Goal: Find specific page/section: Find specific page/section

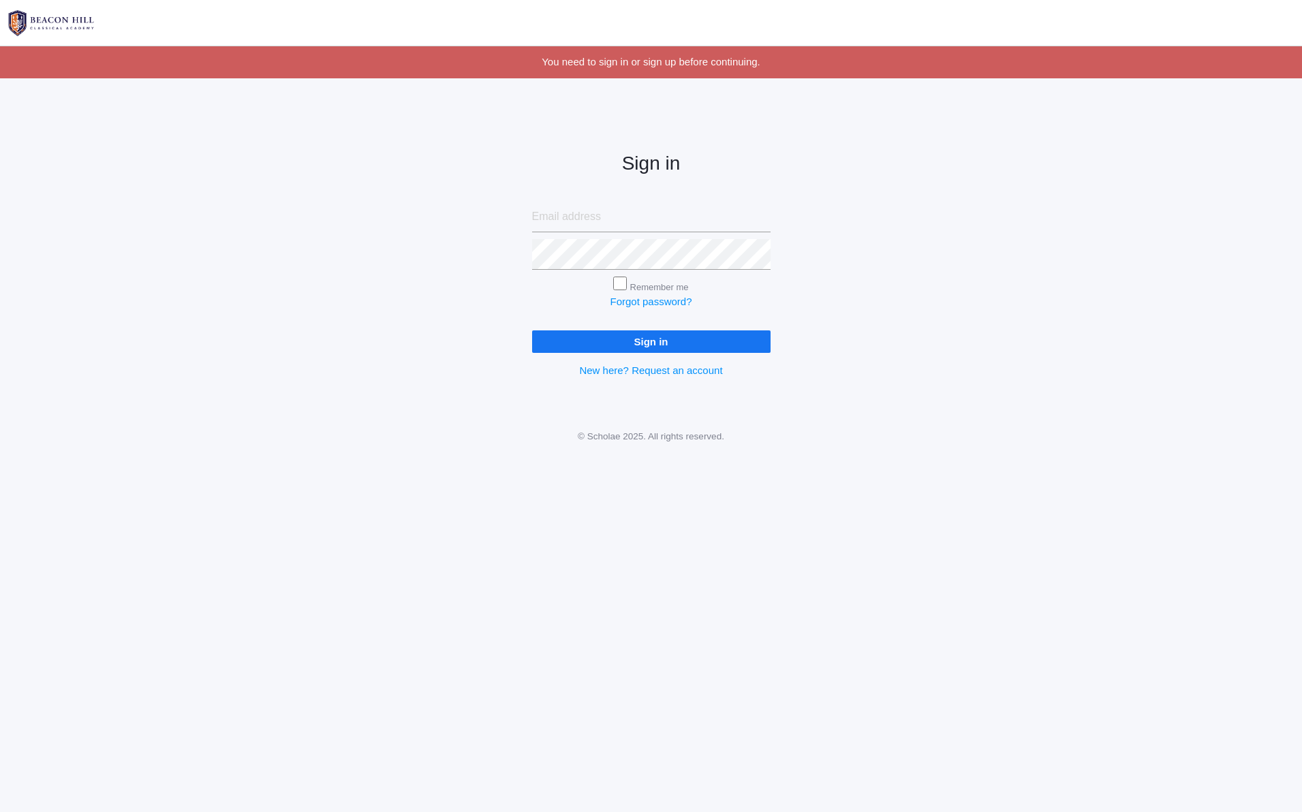
click at [563, 216] on input "email" at bounding box center [651, 217] width 238 height 31
type input "hallieelizabeth26@gmail.com"
click at [532, 275] on div at bounding box center [532, 275] width 0 height 0
click at [624, 284] on input "Remember me" at bounding box center [620, 284] width 14 height 14
checkbox input "true"
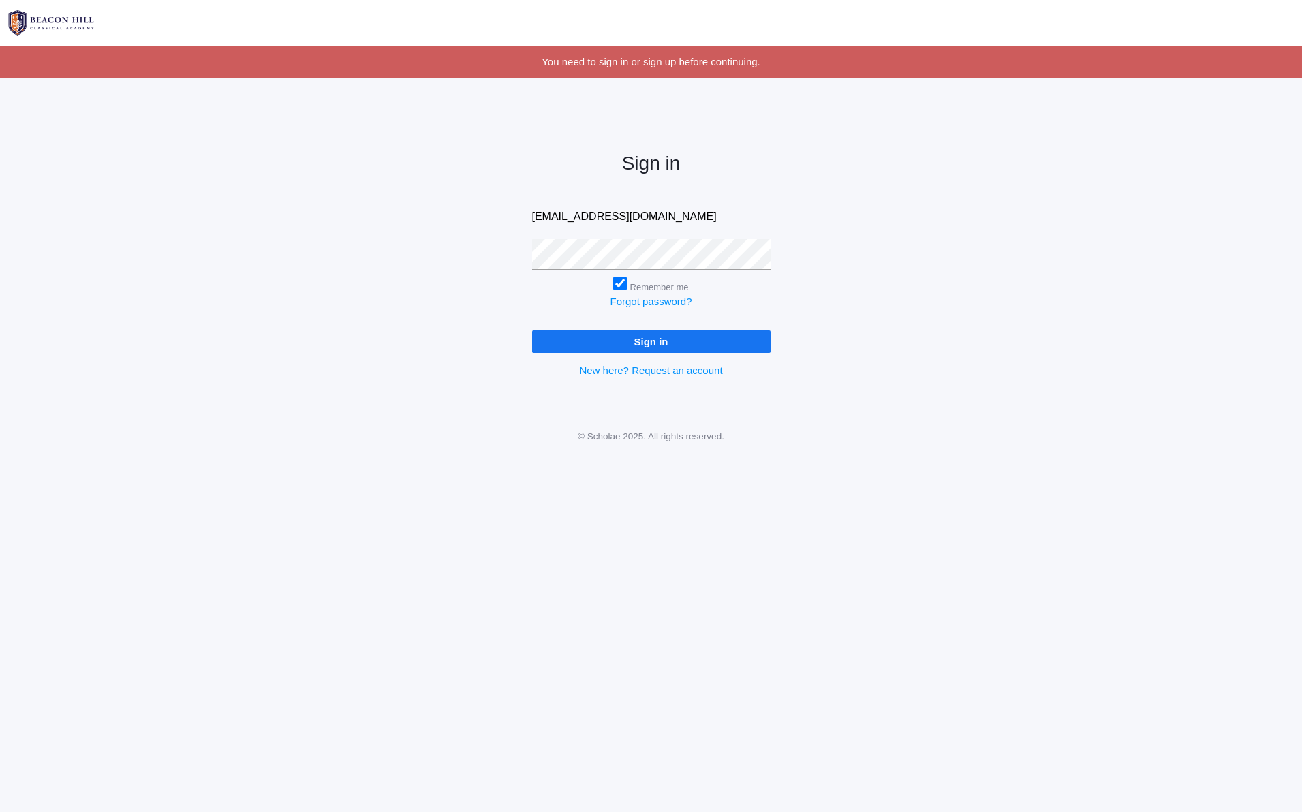
click at [618, 339] on input "Sign in" at bounding box center [651, 341] width 238 height 22
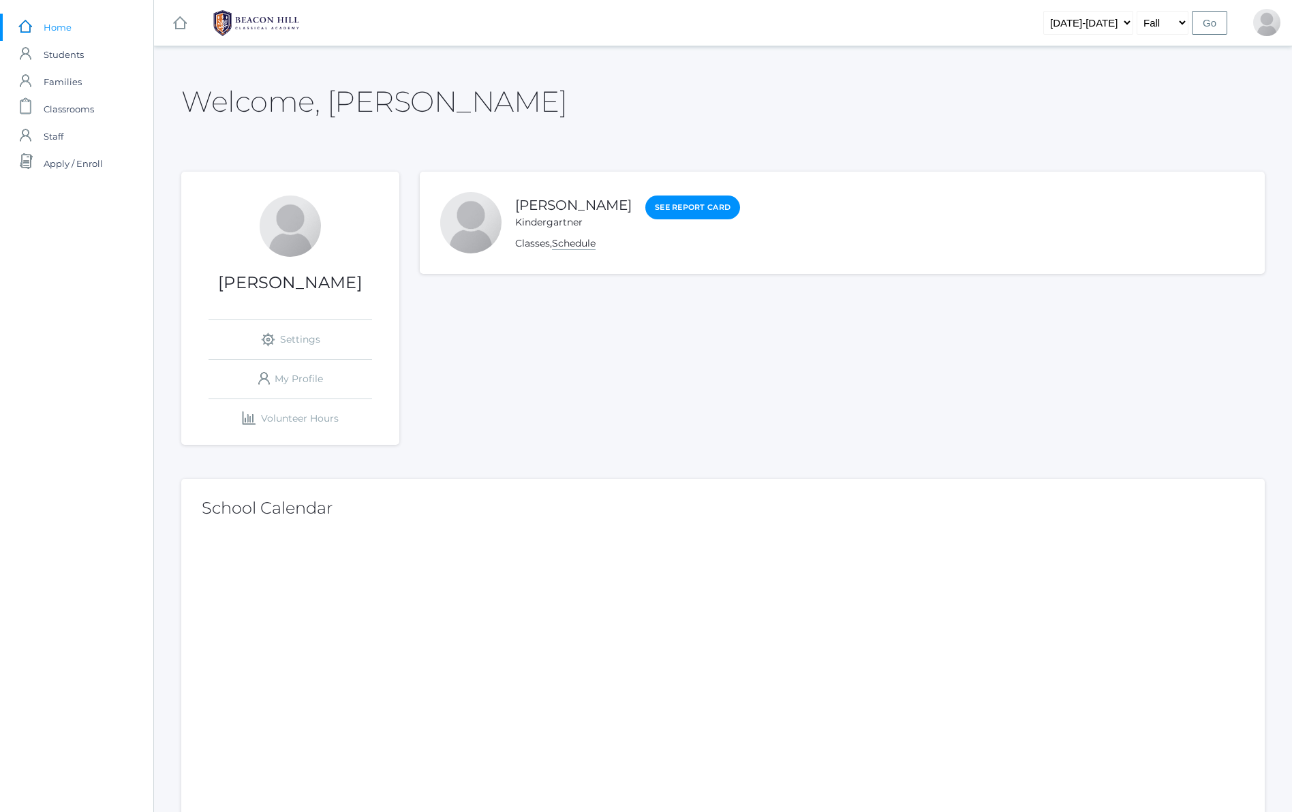
click at [570, 243] on link "Schedule" at bounding box center [574, 243] width 44 height 13
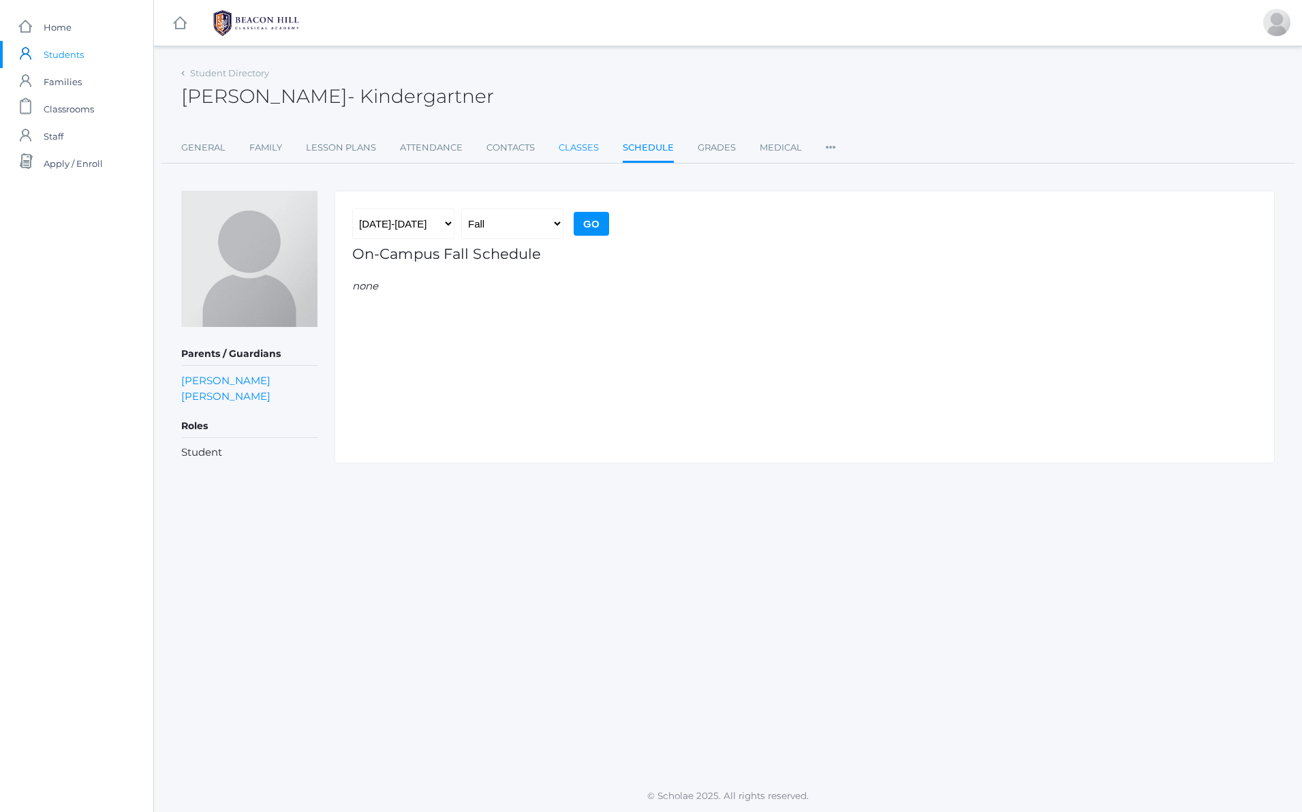
click at [585, 144] on link "Classes" at bounding box center [579, 147] width 40 height 27
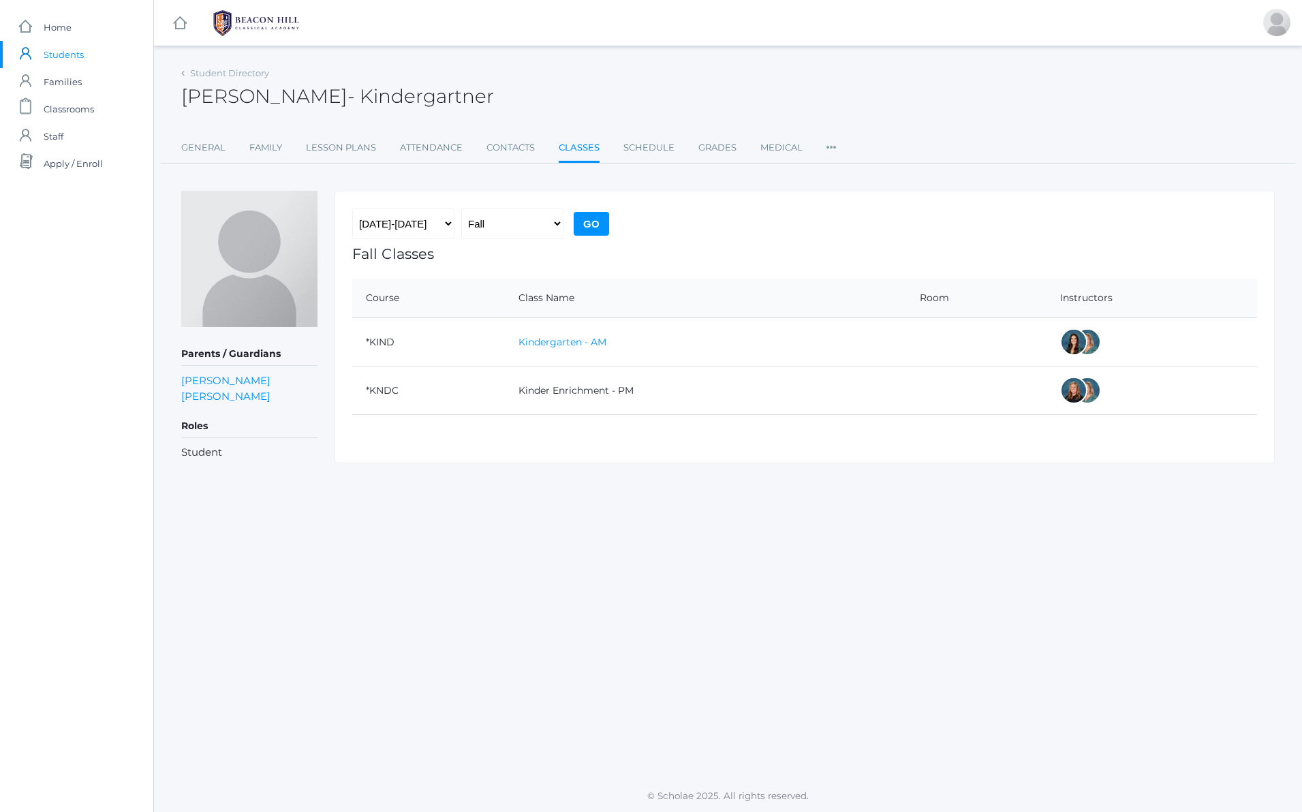
click at [574, 341] on link "Kindergarten - AM" at bounding box center [562, 342] width 88 height 12
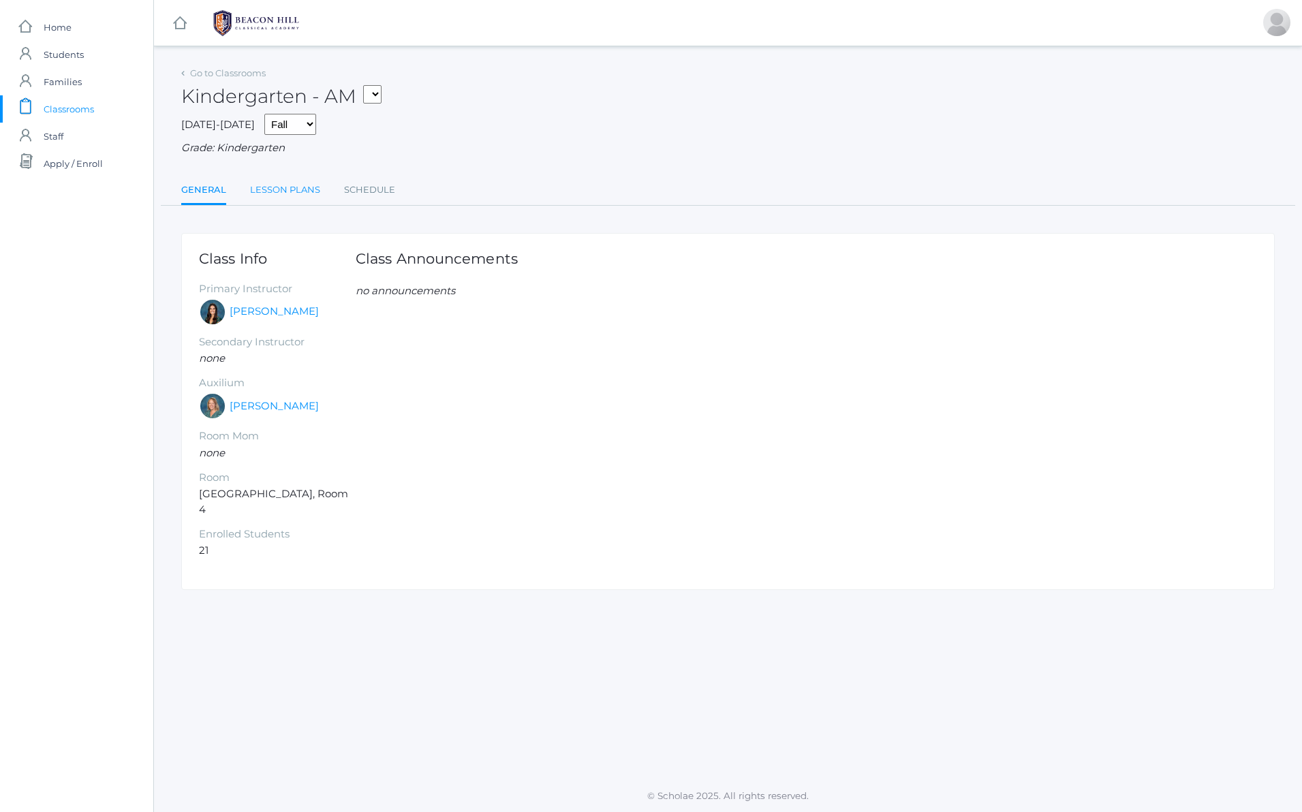
click at [309, 189] on link "Lesson Plans" at bounding box center [285, 189] width 70 height 27
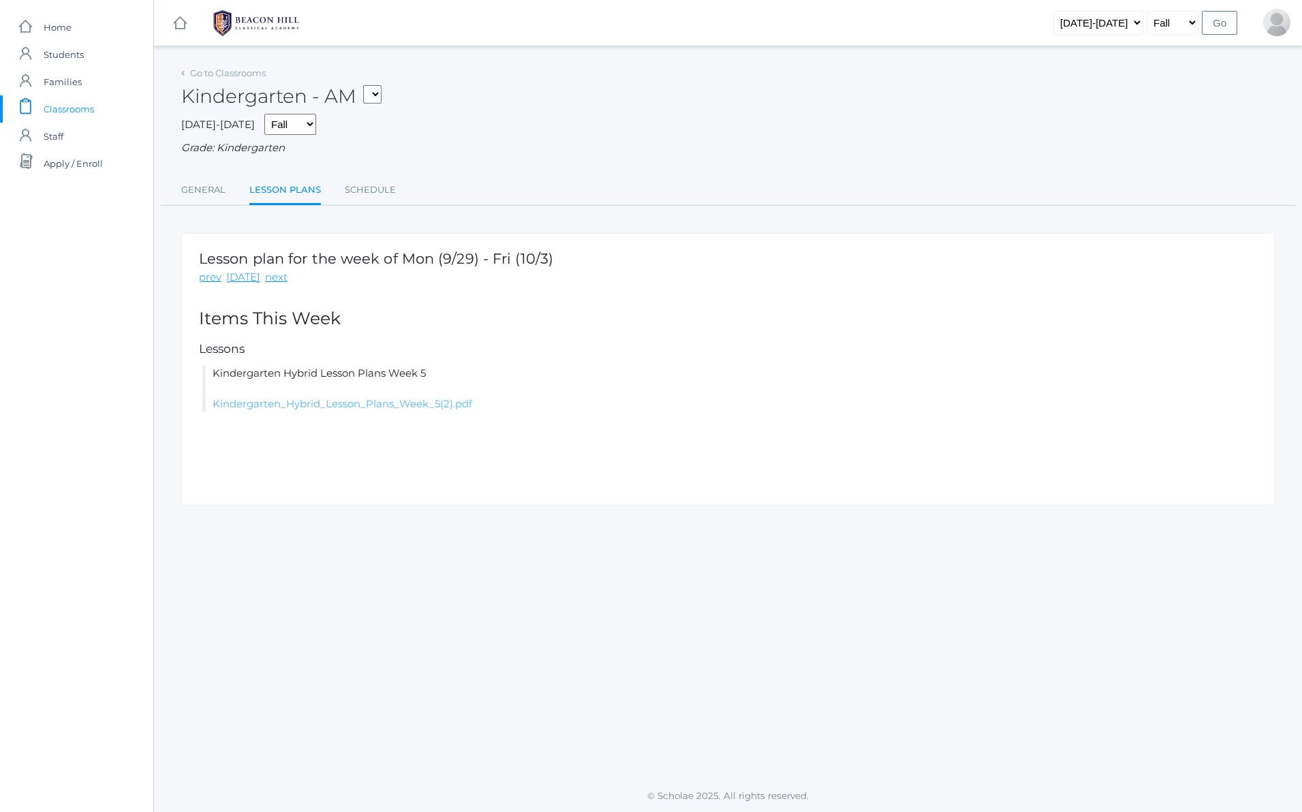
click at [329, 409] on link "Kindergarten_Hybrid_Lesson_Plans_Week_5(2).pdf" at bounding box center [343, 403] width 260 height 13
click at [292, 194] on link "Lesson Plans" at bounding box center [285, 190] width 72 height 29
click at [301, 194] on link "Lesson Plans" at bounding box center [285, 190] width 72 height 29
click at [270, 281] on link "next" at bounding box center [276, 278] width 22 height 16
click at [234, 279] on link "[DATE]" at bounding box center [243, 278] width 34 height 16
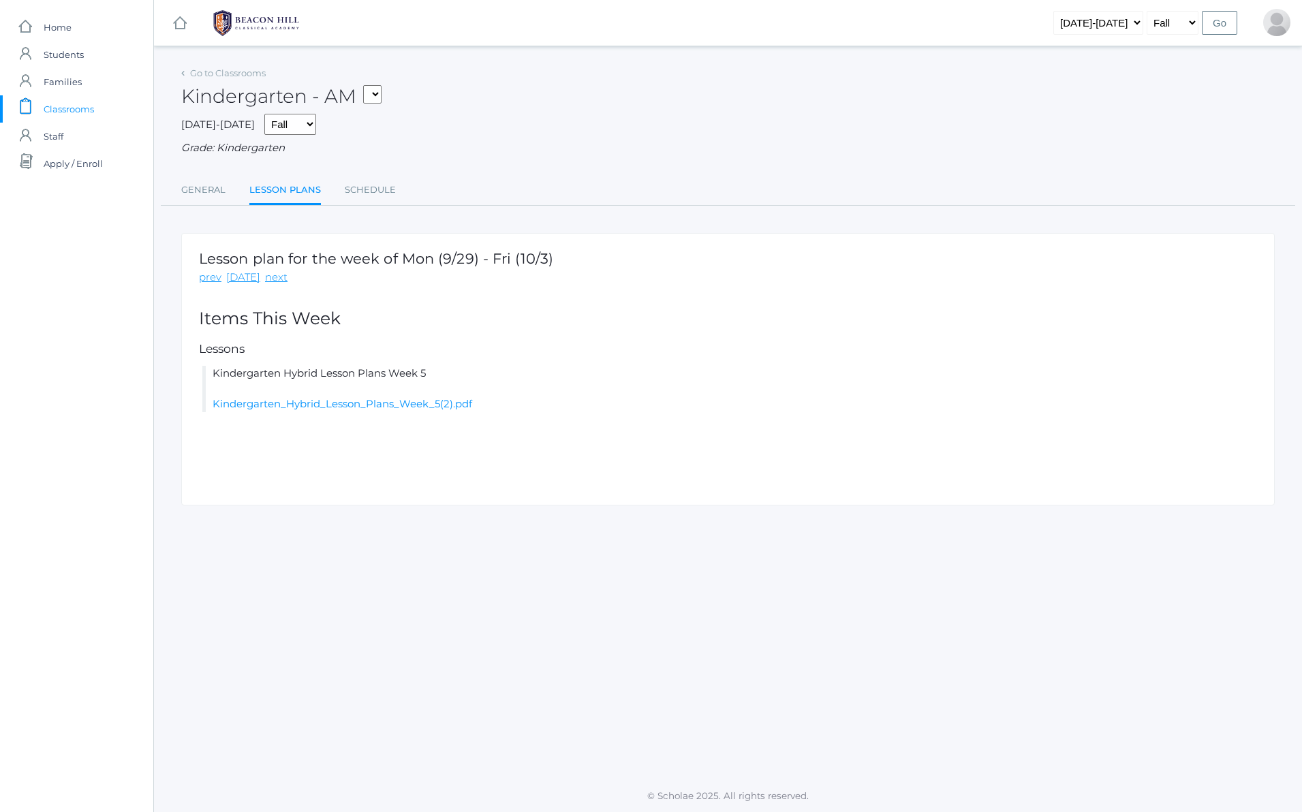
click at [274, 189] on link "Lesson Plans" at bounding box center [285, 190] width 72 height 29
click at [358, 195] on link "Schedule" at bounding box center [370, 189] width 51 height 27
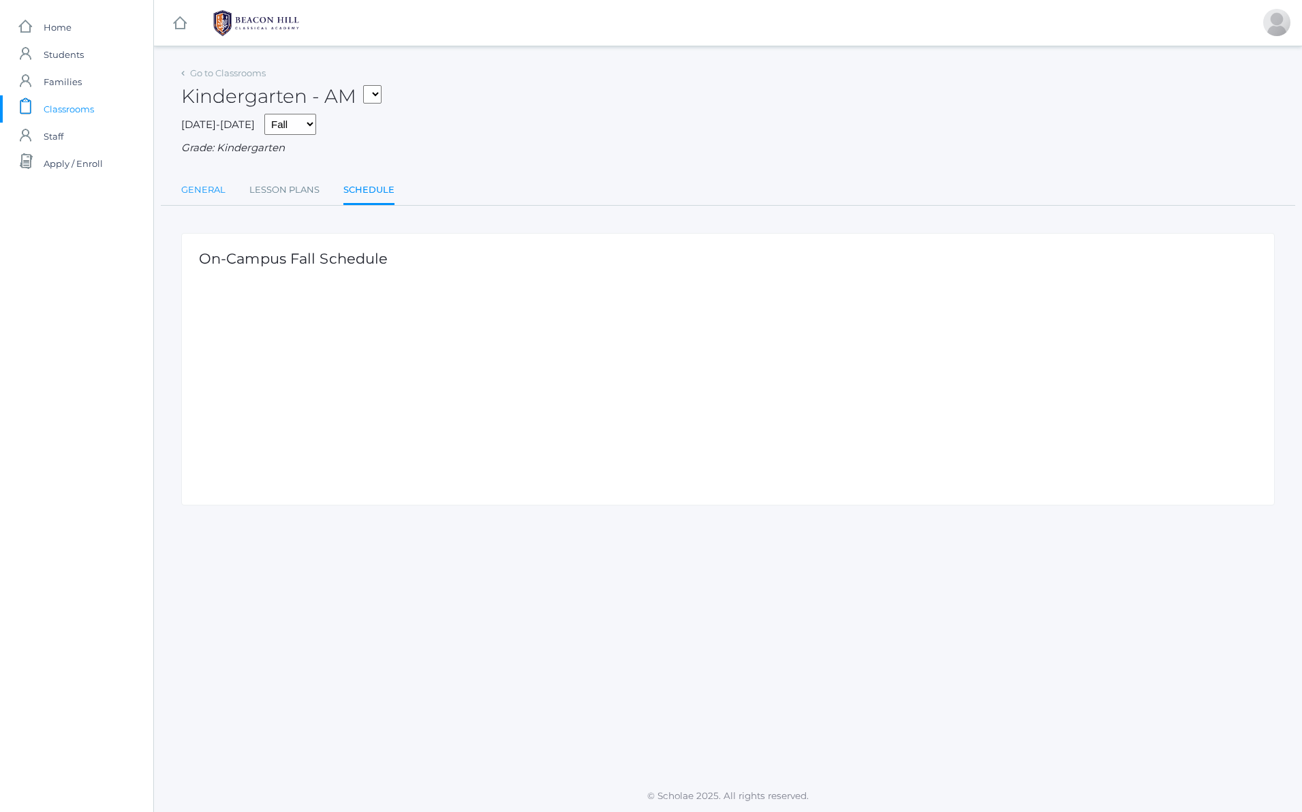
click at [213, 187] on link "General" at bounding box center [203, 189] width 44 height 27
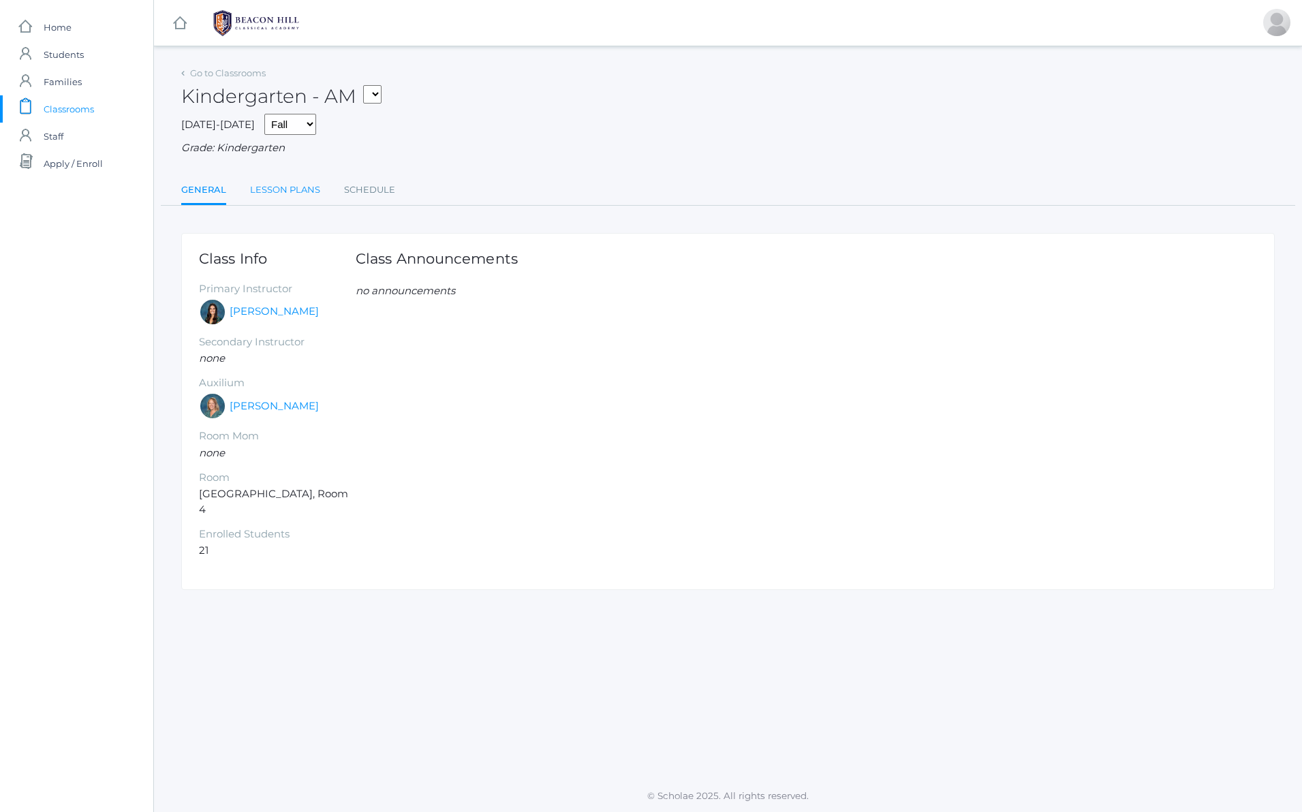
click at [272, 196] on link "Lesson Plans" at bounding box center [285, 189] width 70 height 27
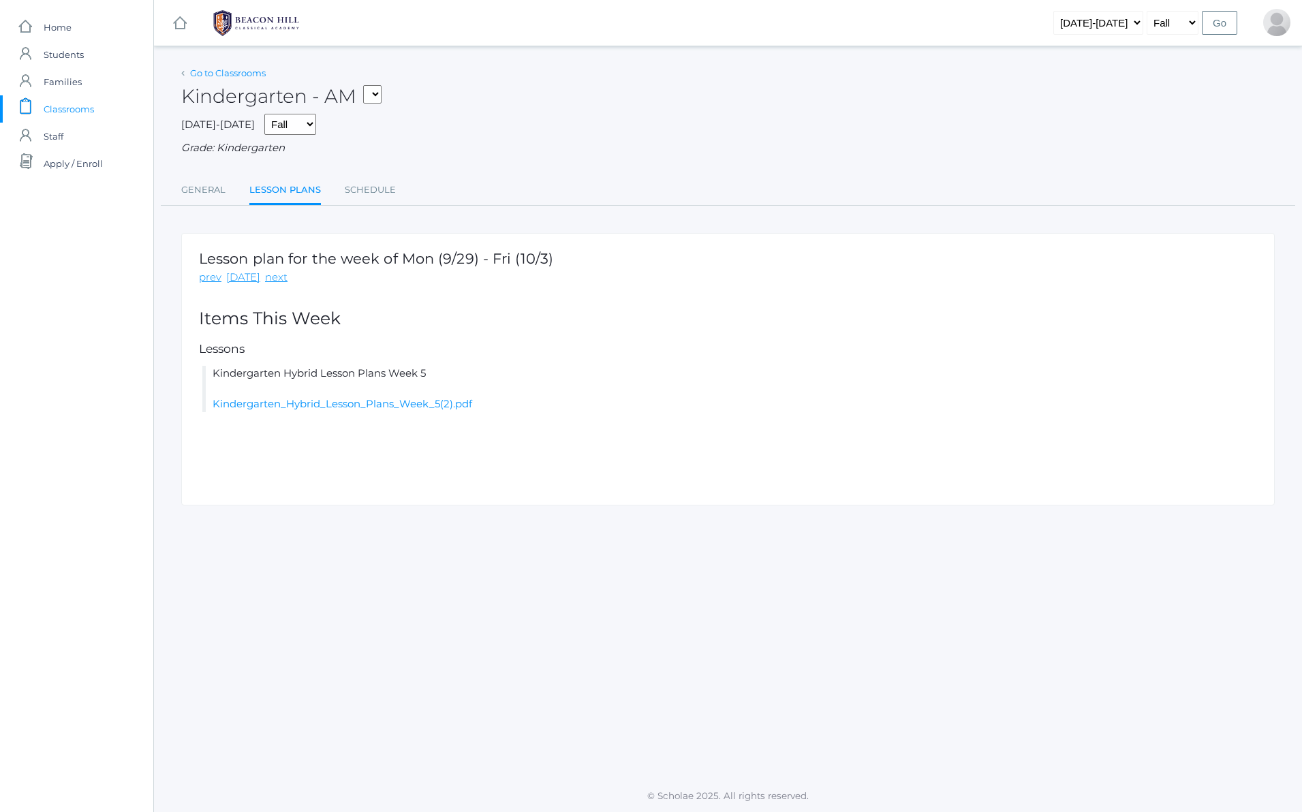
click at [223, 77] on link "Go to Classrooms" at bounding box center [228, 72] width 76 height 11
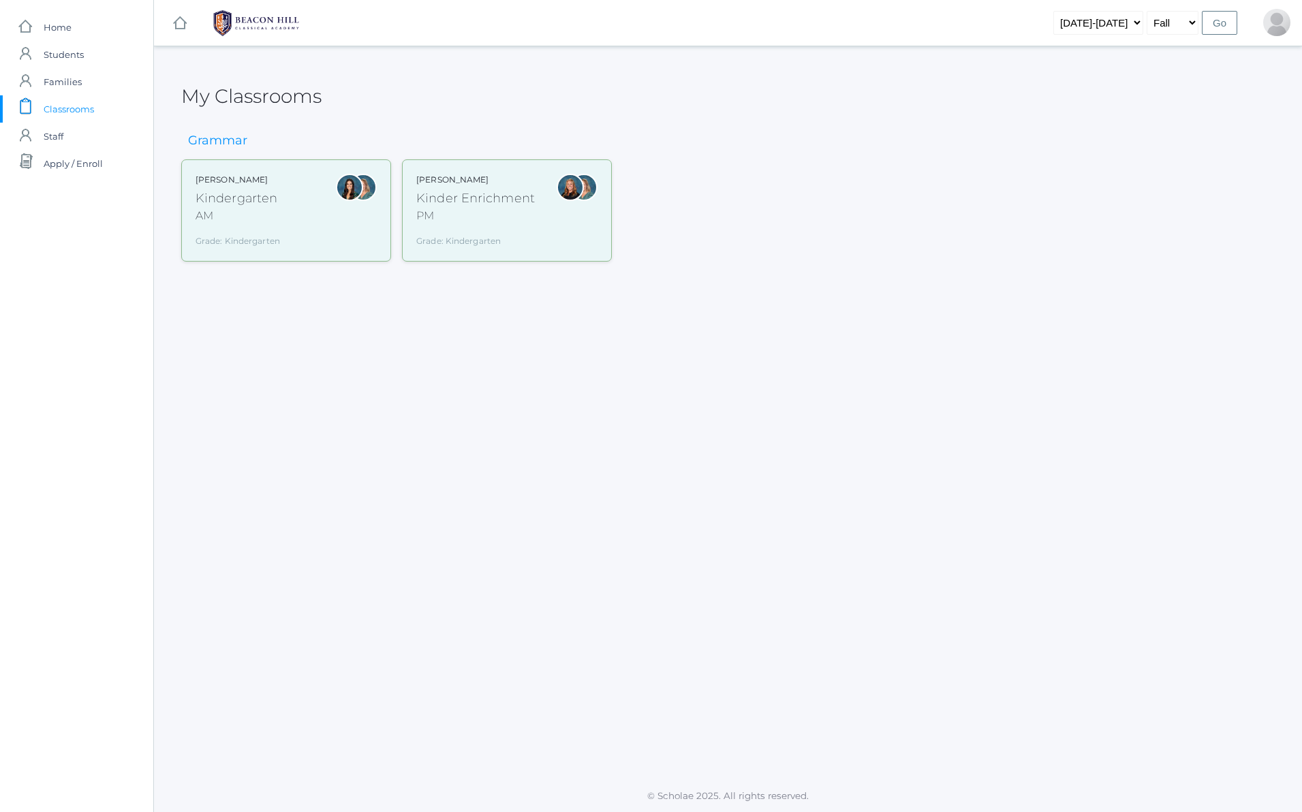
click at [228, 222] on div "AM" at bounding box center [238, 216] width 84 height 16
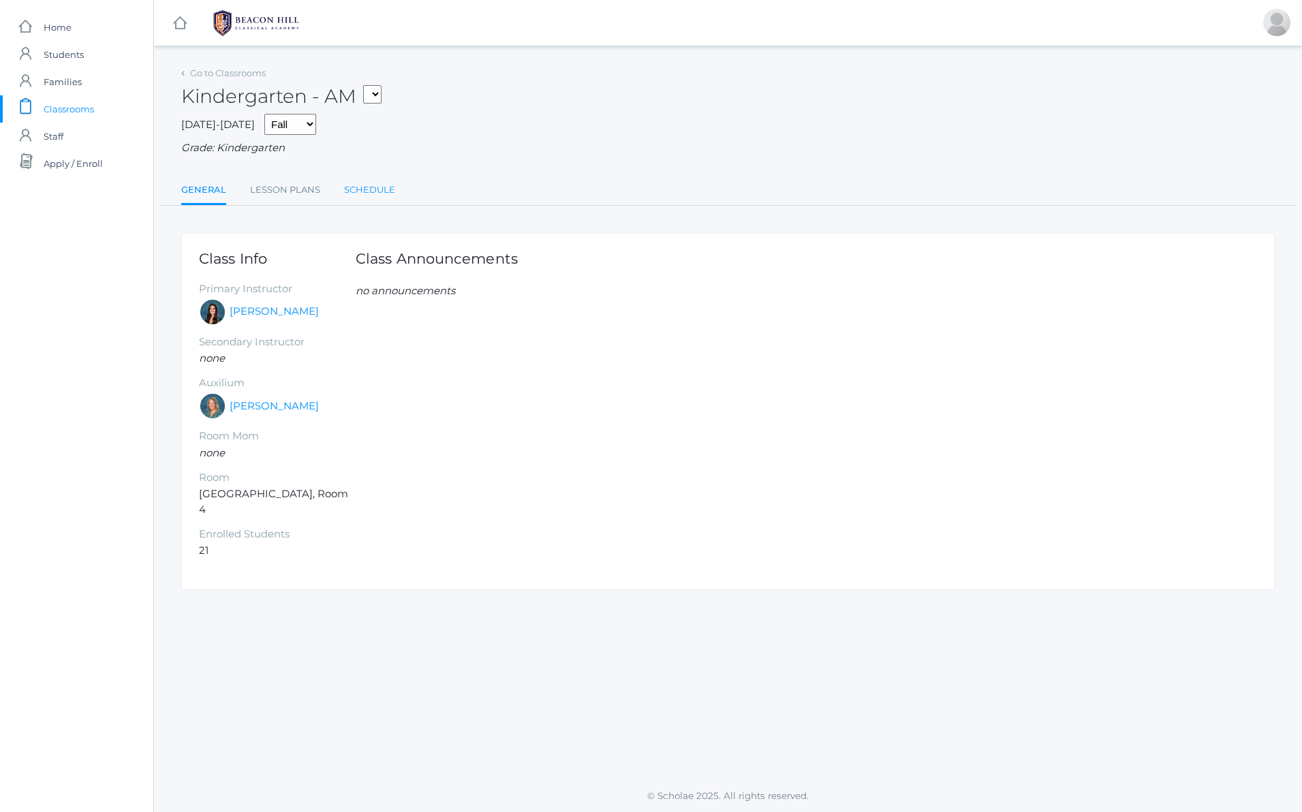
click at [351, 195] on link "Schedule" at bounding box center [369, 189] width 51 height 27
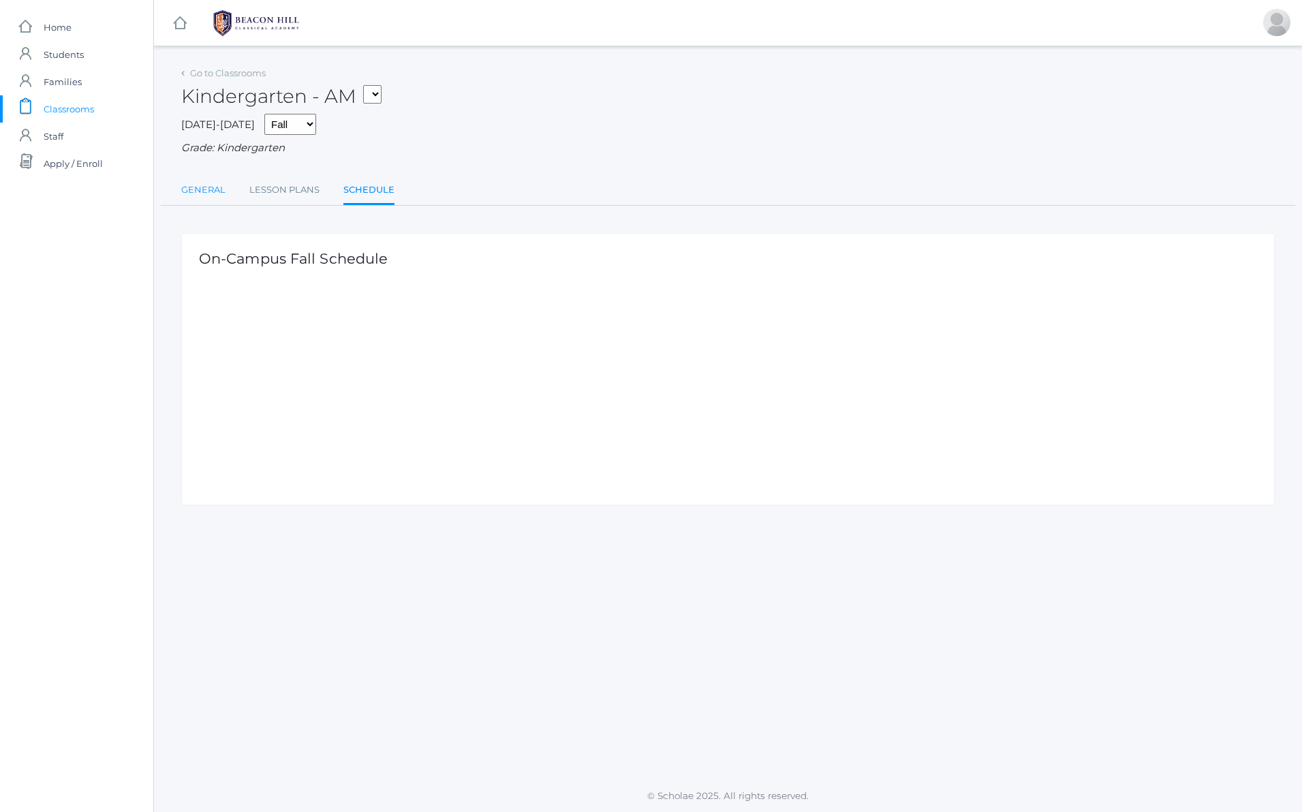
click at [188, 196] on link "General" at bounding box center [203, 189] width 44 height 27
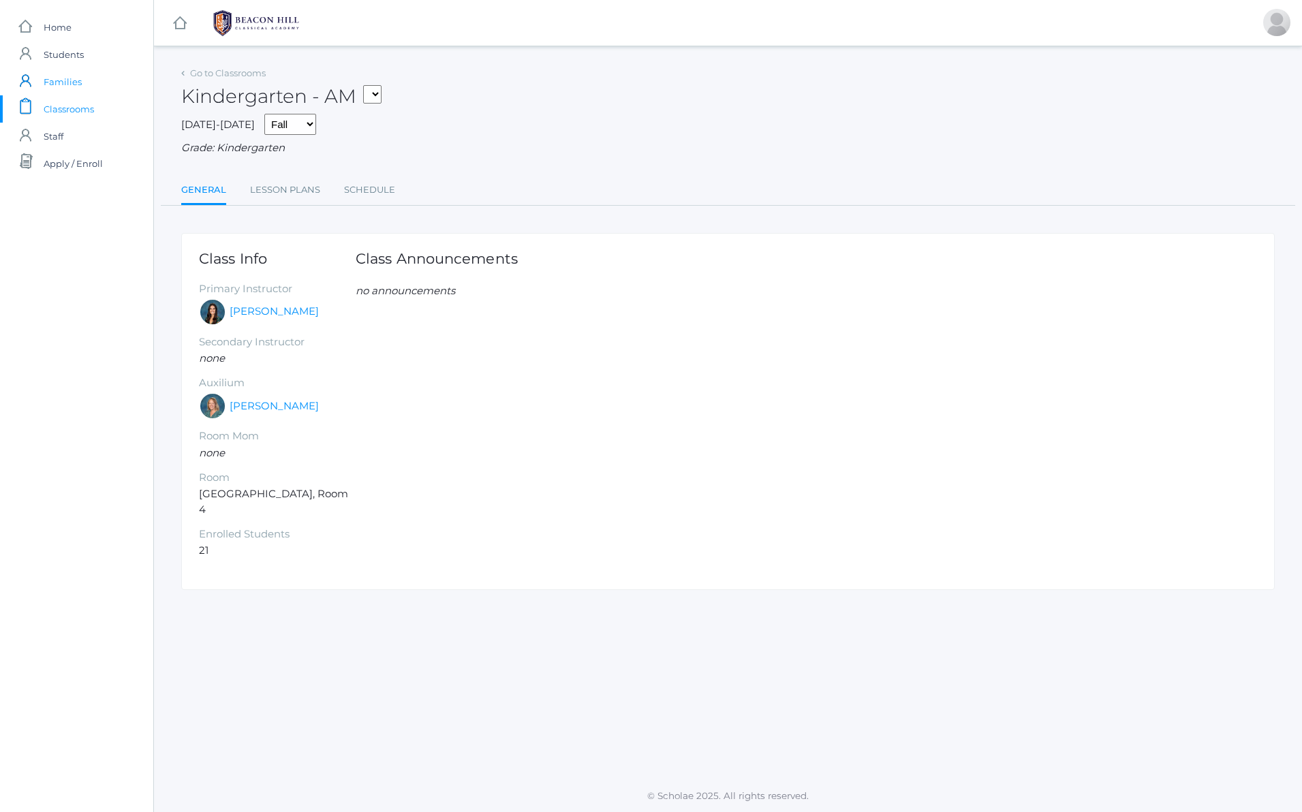
click at [62, 85] on span "Families" at bounding box center [63, 81] width 38 height 27
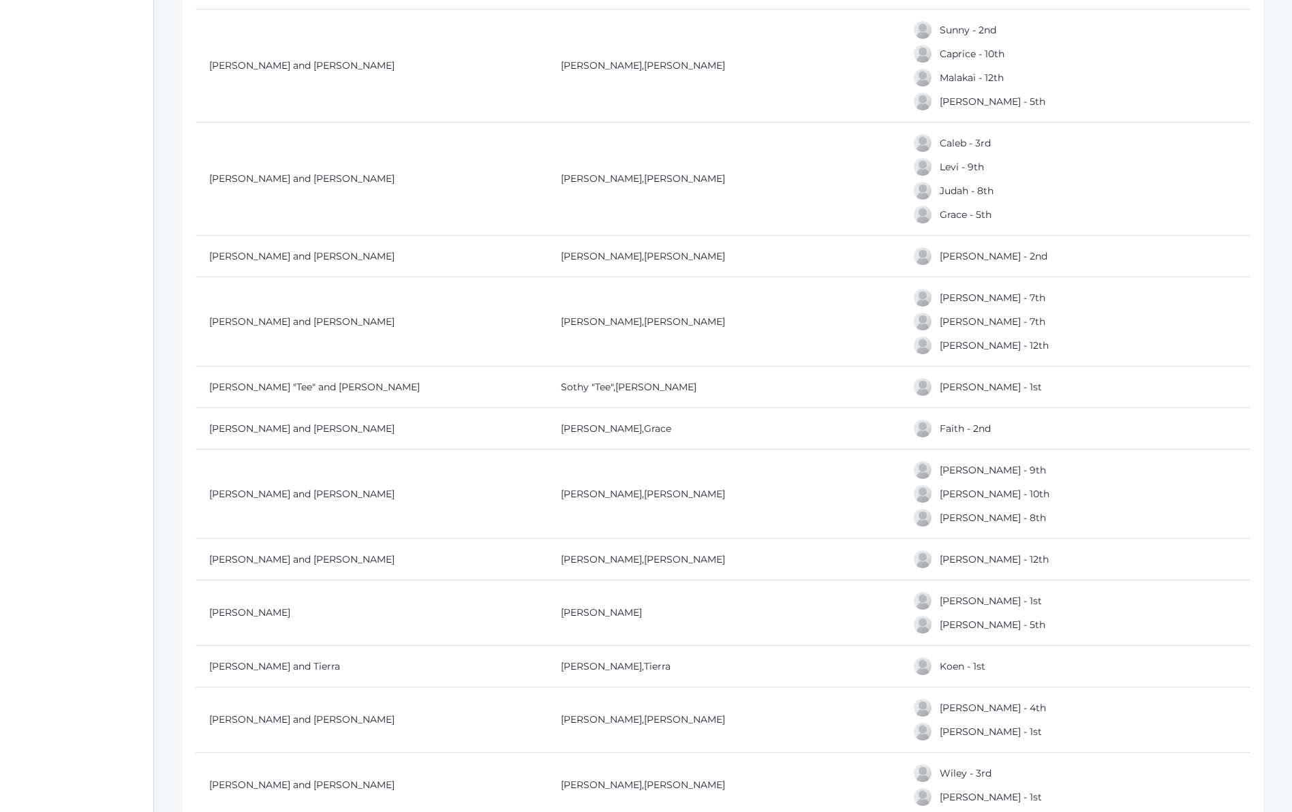
scroll to position [3406, 0]
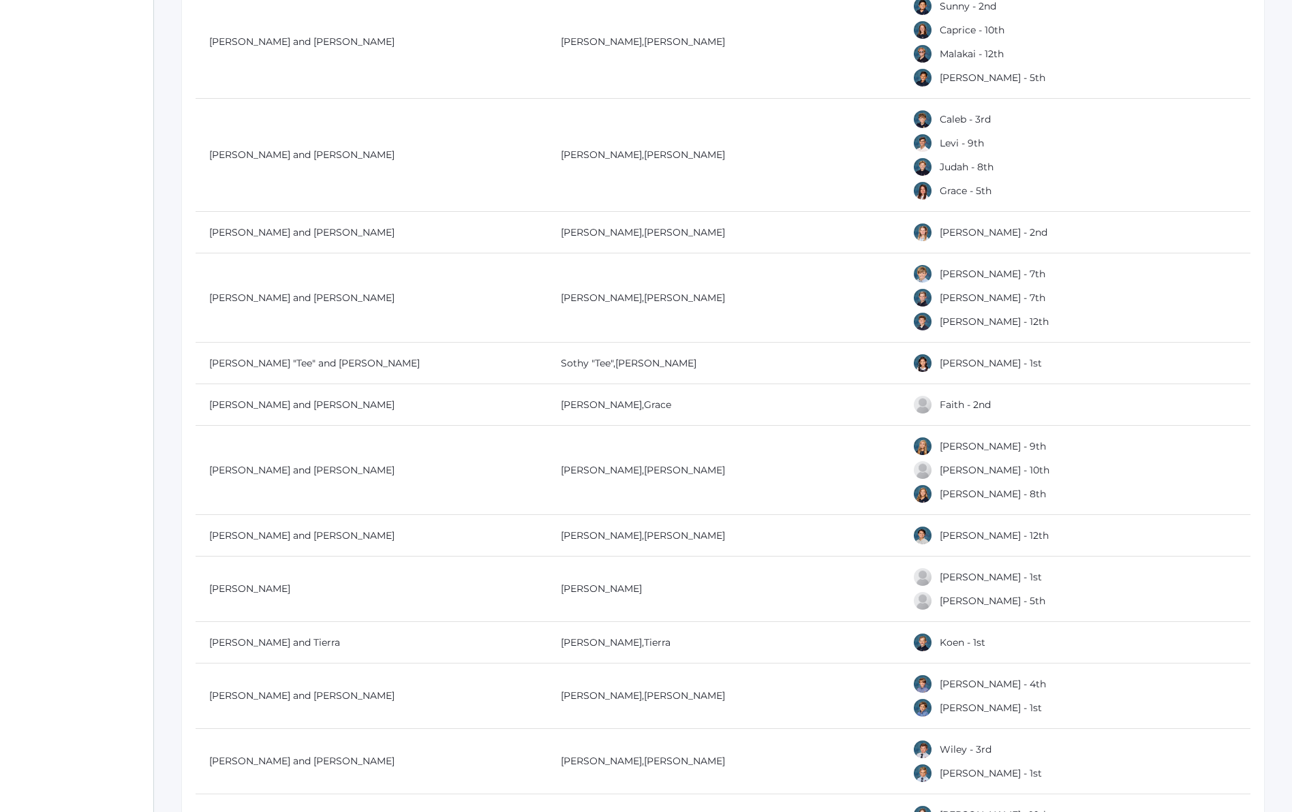
click at [920, 365] on div at bounding box center [922, 363] width 20 height 20
click at [945, 365] on link "Whitney - 1st" at bounding box center [990, 363] width 102 height 12
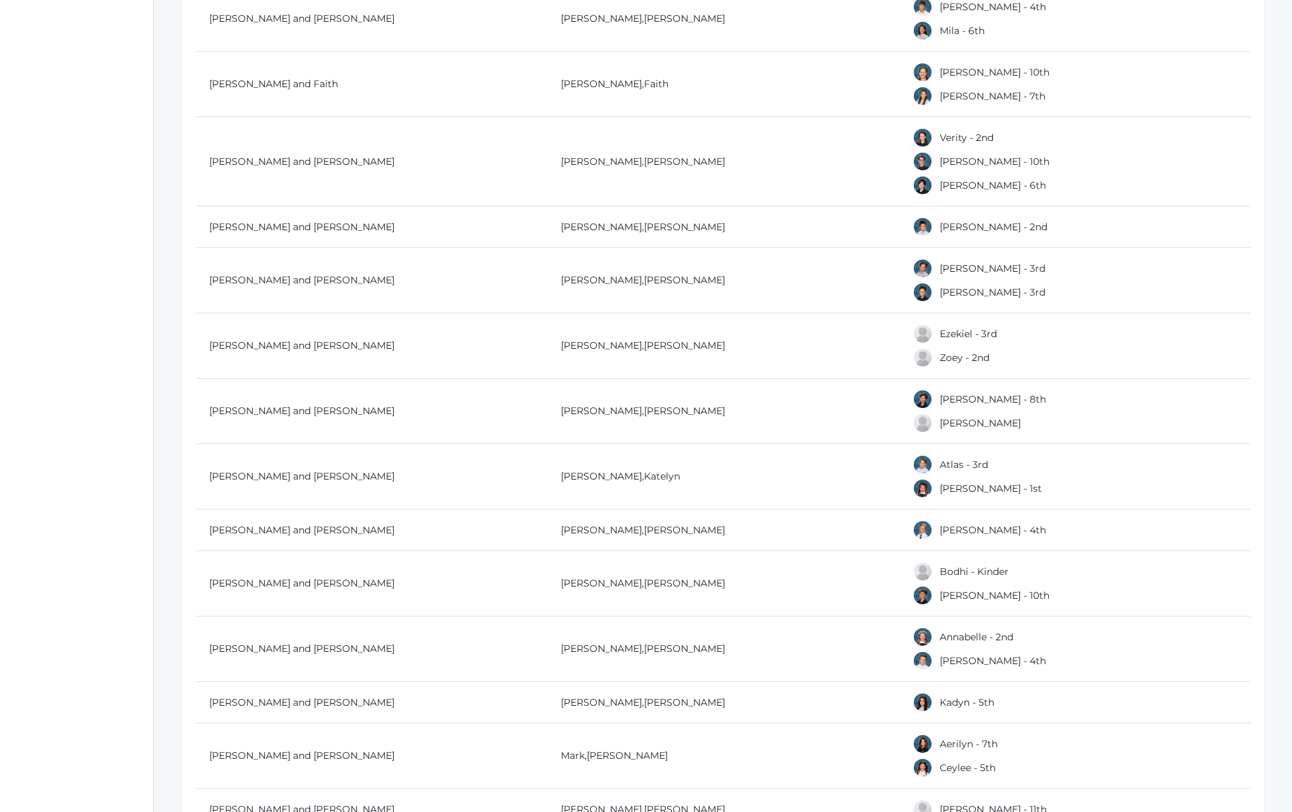
scroll to position [4700, 0]
